Goal: Task Accomplishment & Management: Use online tool/utility

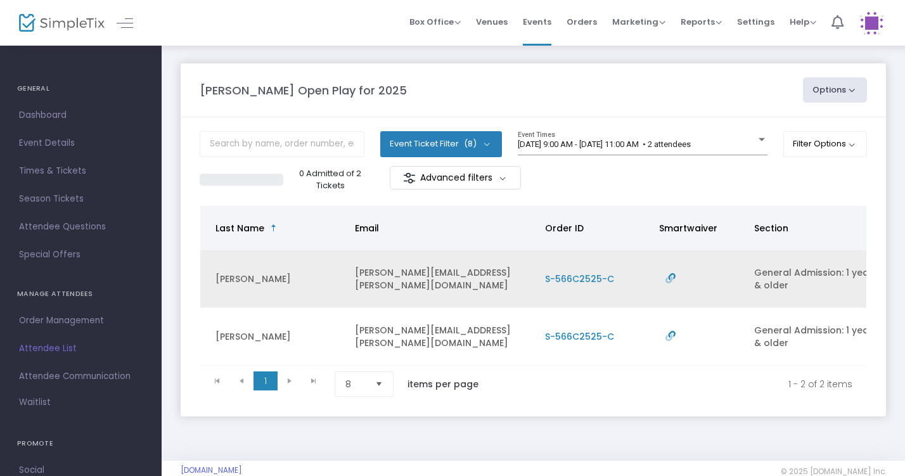
scroll to position [0, 297]
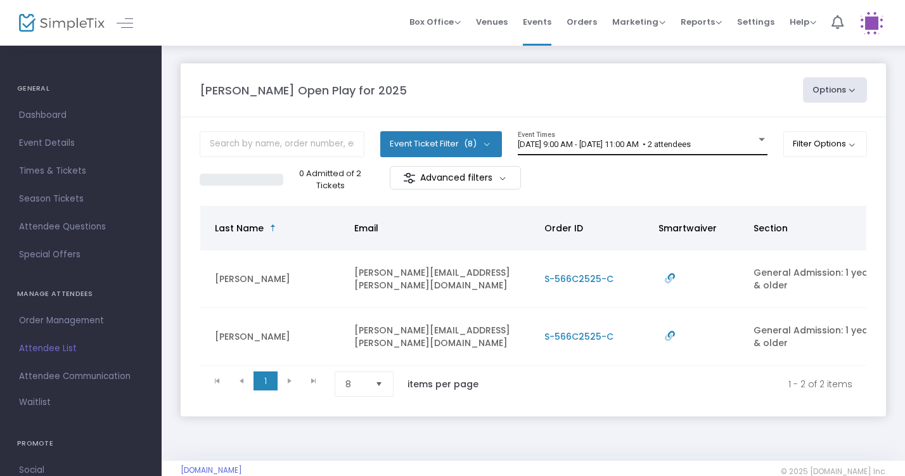
click at [691, 140] on span "[DATE] 9:00 AM - [DATE] 11:00 AM • 2 attendees" at bounding box center [604, 144] width 173 height 10
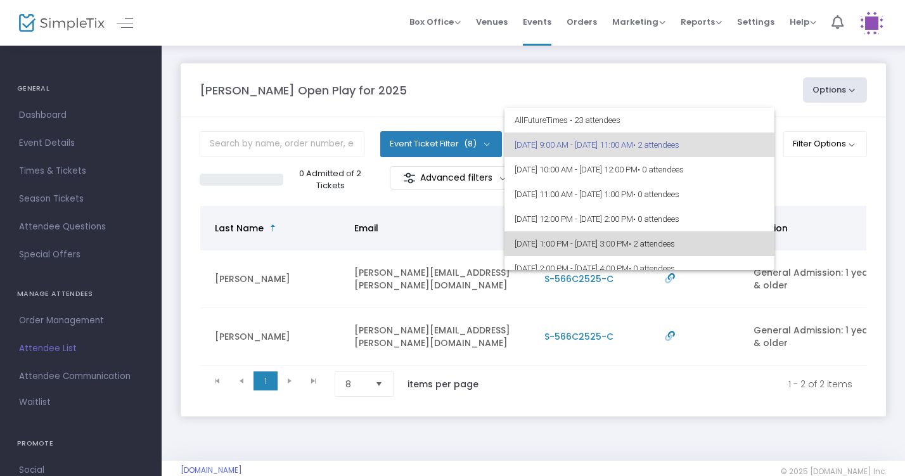
click at [733, 240] on span "8/14/2025 @ 1:00 PM - 8/14/2025 @ 3:00 PM • 2 attendees" at bounding box center [640, 243] width 250 height 25
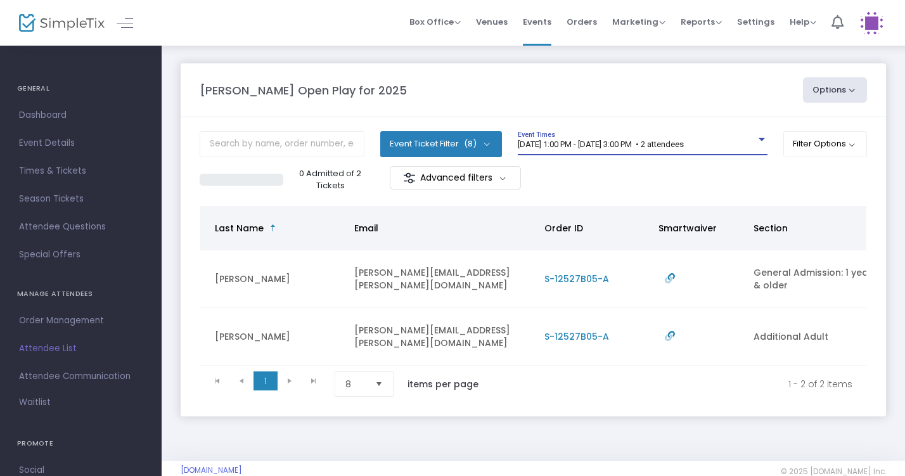
click at [749, 134] on div "8/14/2025 @ 1:00 PM - 8/14/2025 @ 3:00 PM • 2 attendees Event Times" at bounding box center [643, 143] width 250 height 24
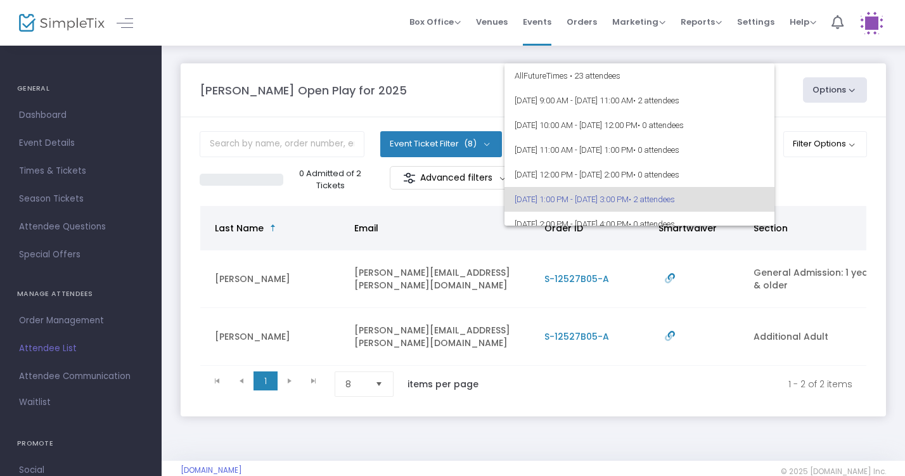
scroll to position [0, 0]
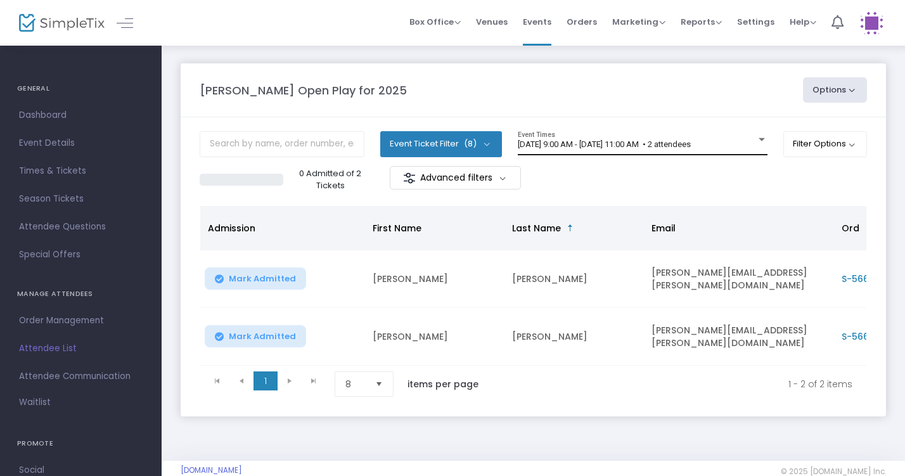
click at [691, 144] on span "[DATE] 9:00 AM - [DATE] 11:00 AM • 2 attendees" at bounding box center [604, 144] width 173 height 10
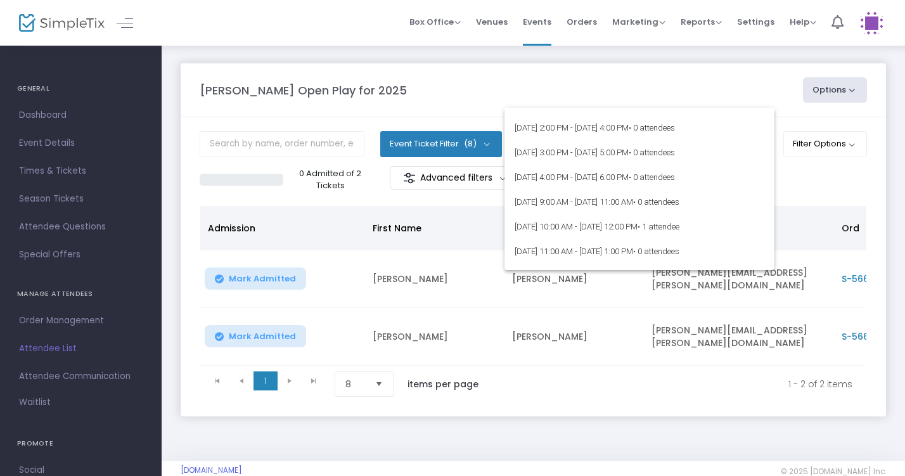
scroll to position [143, 0]
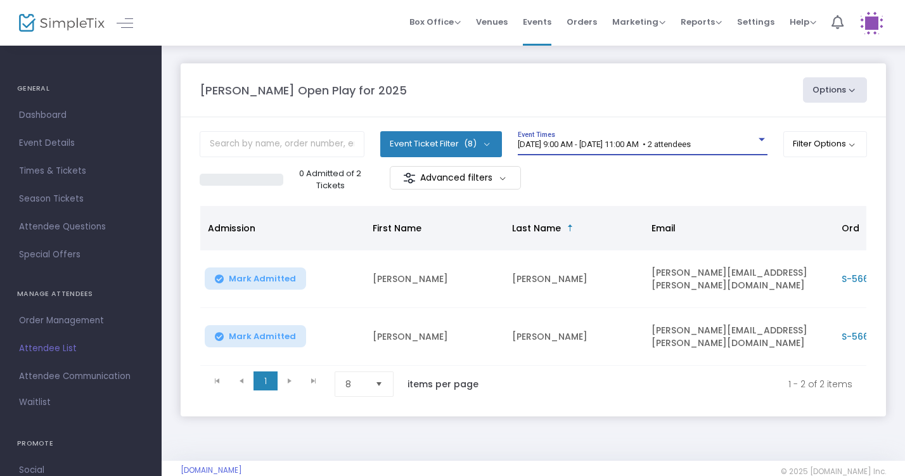
click at [758, 143] on div at bounding box center [761, 140] width 11 height 10
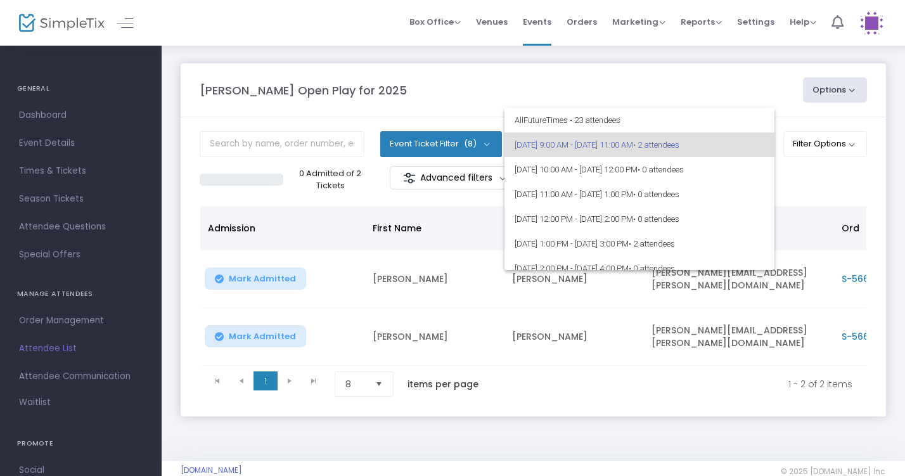
click at [723, 86] on div at bounding box center [452, 238] width 905 height 476
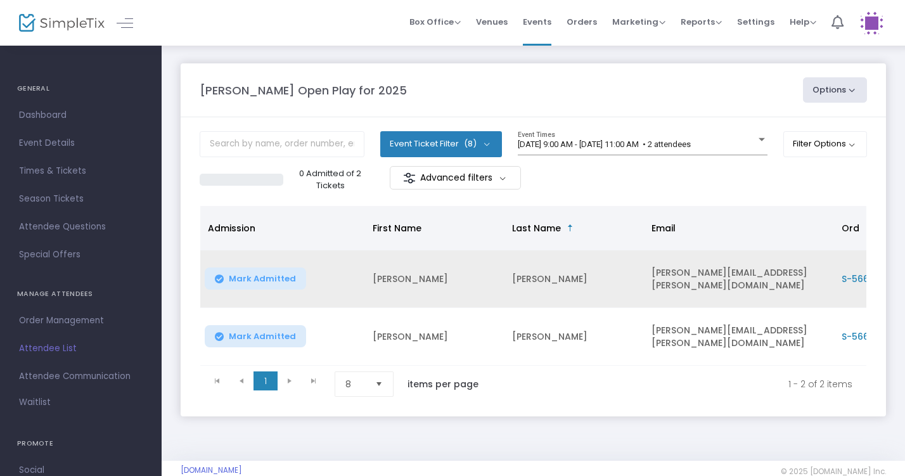
click at [280, 279] on span "Mark Admitted" at bounding box center [262, 279] width 67 height 10
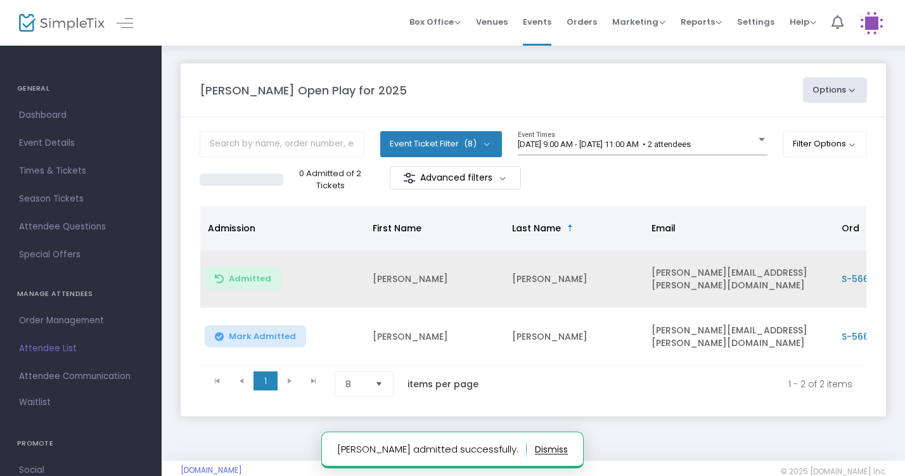
click at [281, 333] on span "Mark Admitted" at bounding box center [262, 336] width 67 height 10
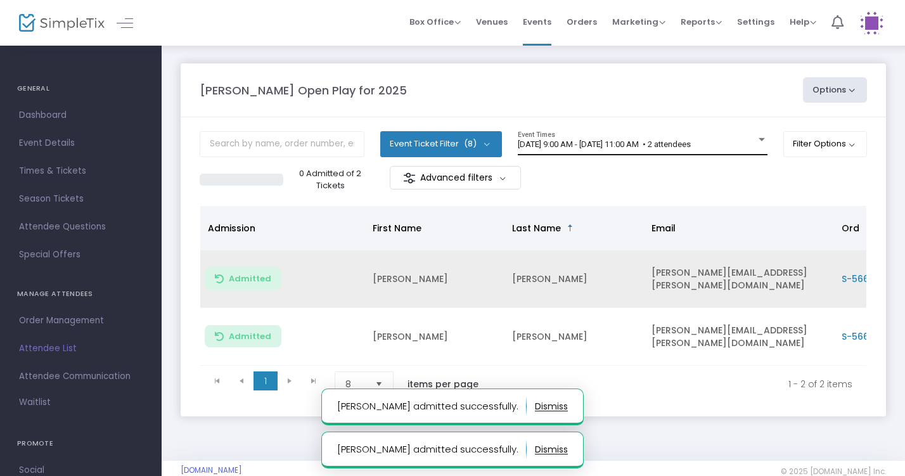
click at [563, 146] on span "[DATE] 9:00 AM - [DATE] 11:00 AM • 2 attendees" at bounding box center [604, 144] width 173 height 10
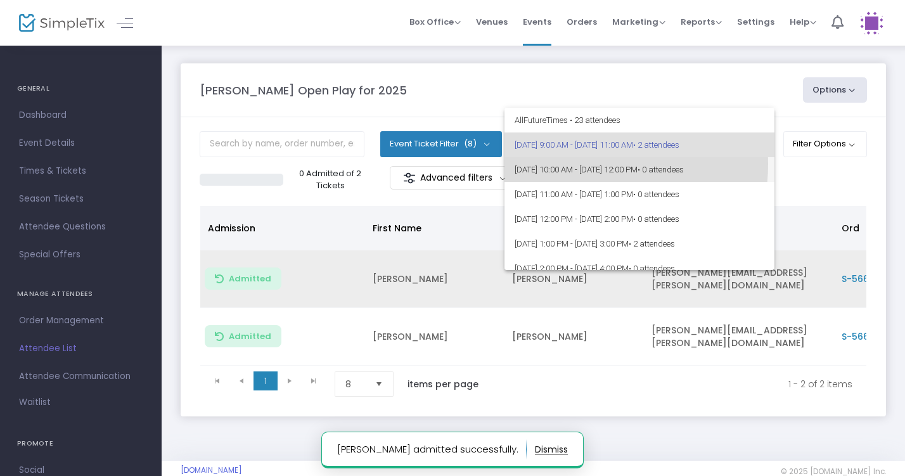
click at [578, 164] on span "8/14/2025 @ 10:00 AM - 8/14/2025 @ 12:00 PM • 0 attendees" at bounding box center [640, 169] width 250 height 25
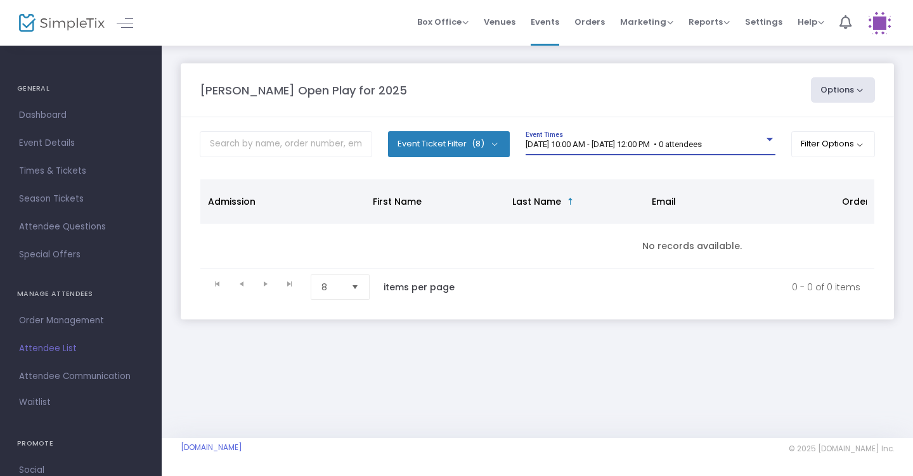
click at [596, 148] on span "8/14/2025 @ 10:00 AM - 8/14/2025 @ 12:00 PM • 0 attendees" at bounding box center [613, 144] width 176 height 10
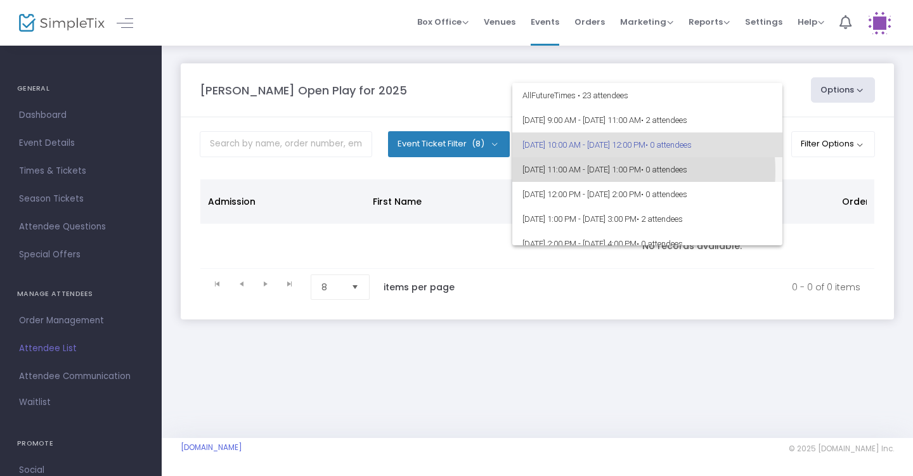
click at [598, 171] on span "8/14/2025 @ 11:00 AM - 8/14/2025 @ 1:00 PM • 0 attendees" at bounding box center [647, 169] width 250 height 25
